Goal: Task Accomplishment & Management: Manage account settings

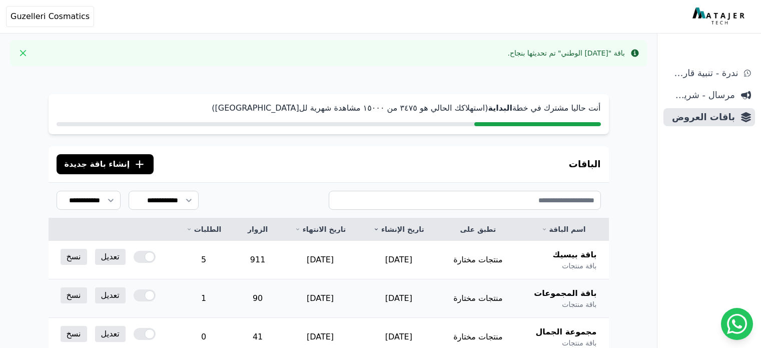
scroll to position [167, 0]
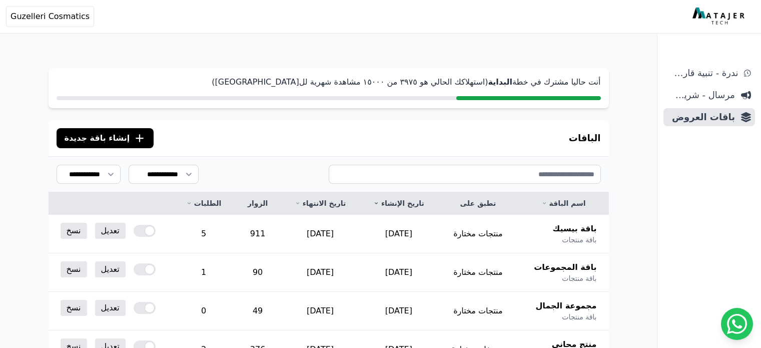
scroll to position [215, 0]
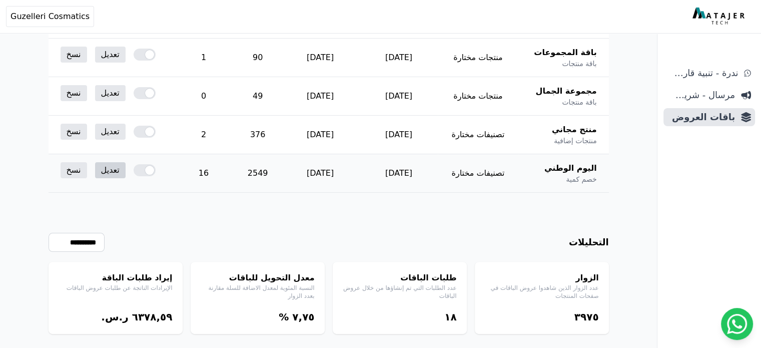
click at [107, 173] on link "تعديل" at bounding box center [110, 170] width 31 height 16
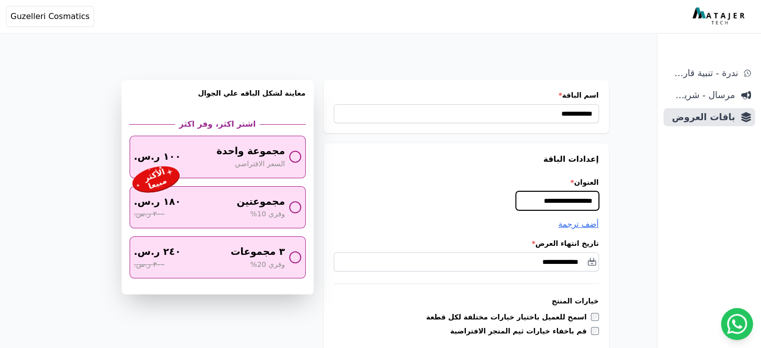
click at [561, 202] on input "**********" at bounding box center [557, 200] width 83 height 19
